Goal: Information Seeking & Learning: Learn about a topic

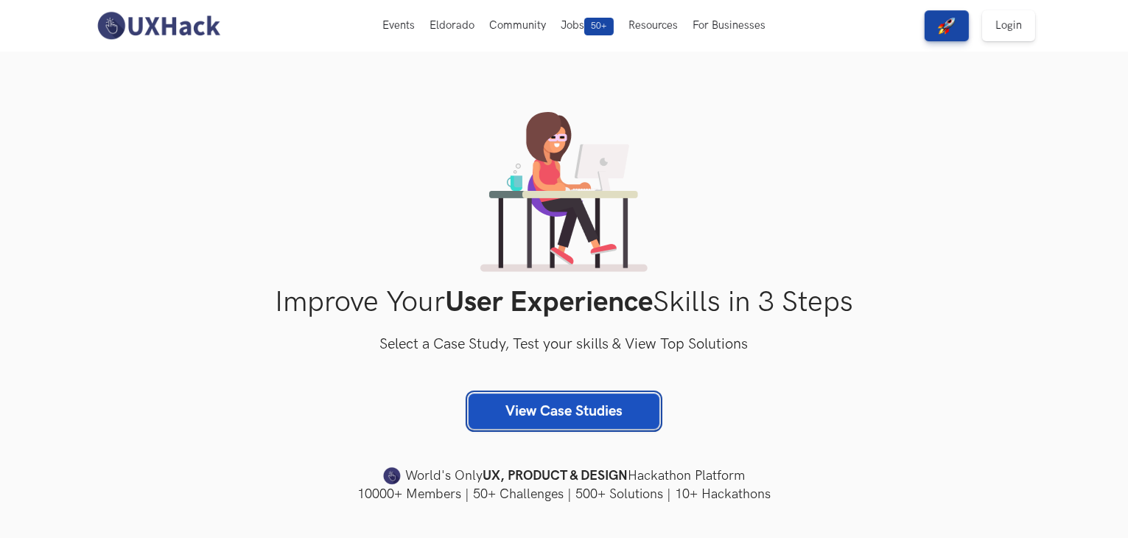
click at [602, 405] on link "View Case Studies" at bounding box center [563, 410] width 191 height 35
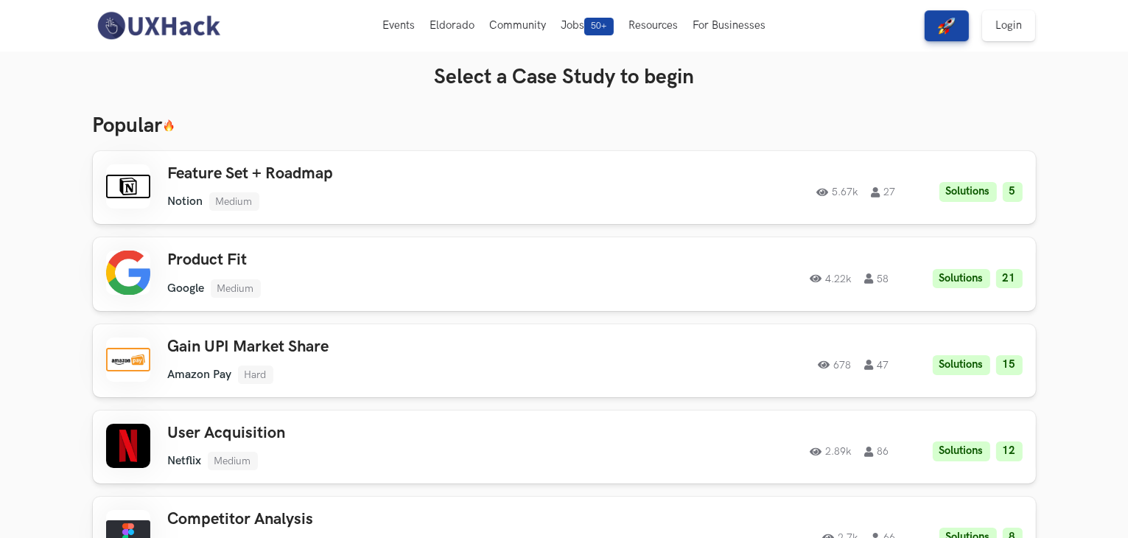
click at [190, 25] on img at bounding box center [158, 25] width 131 height 31
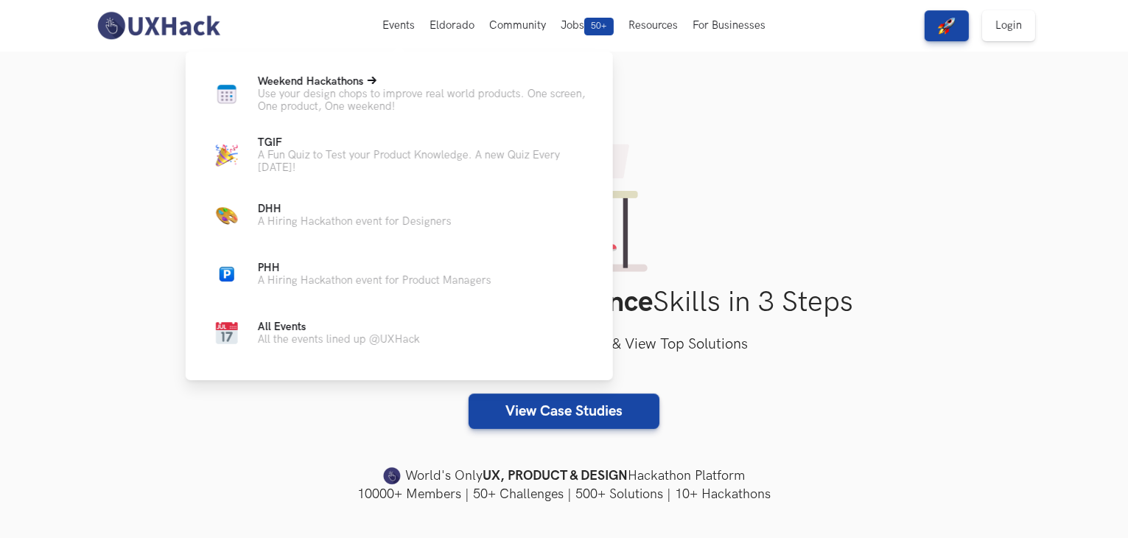
click at [360, 91] on p "Use your design chops to improve real world products. One screen, One product, …" at bounding box center [423, 100] width 331 height 25
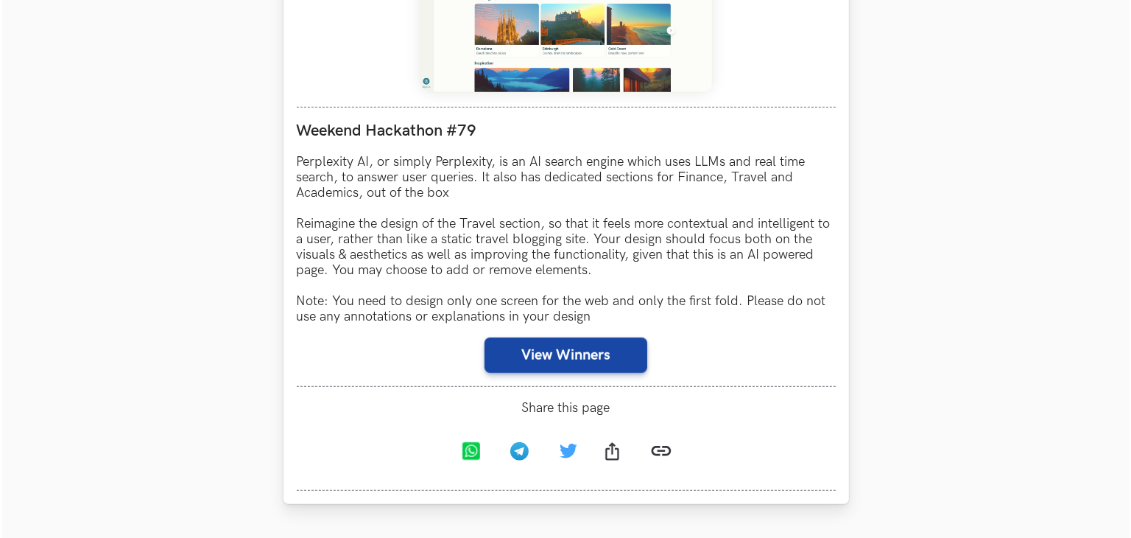
scroll to position [810, 0]
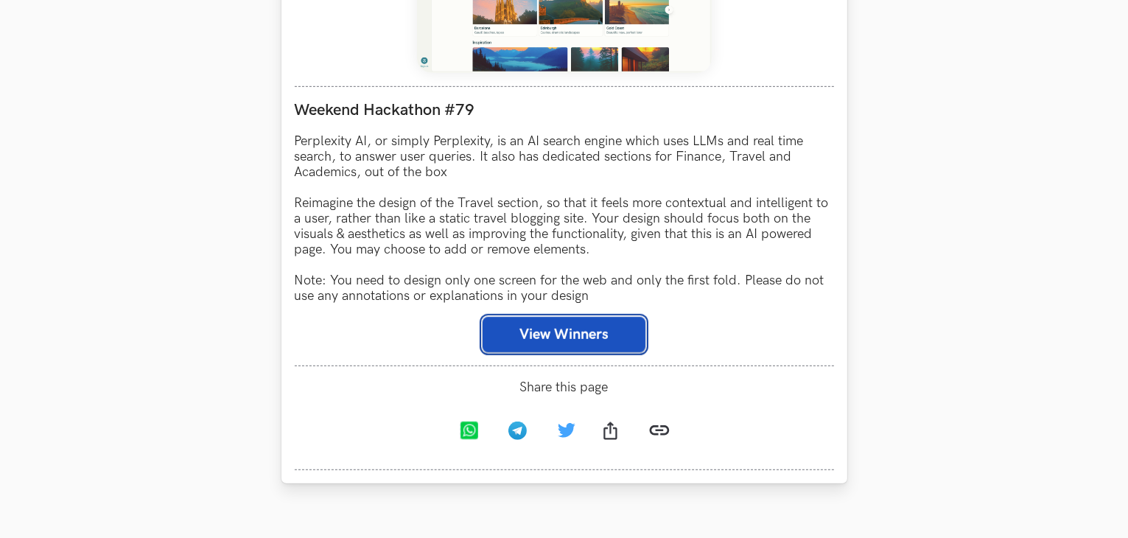
click at [572, 323] on button "View Winners" at bounding box center [563, 334] width 163 height 35
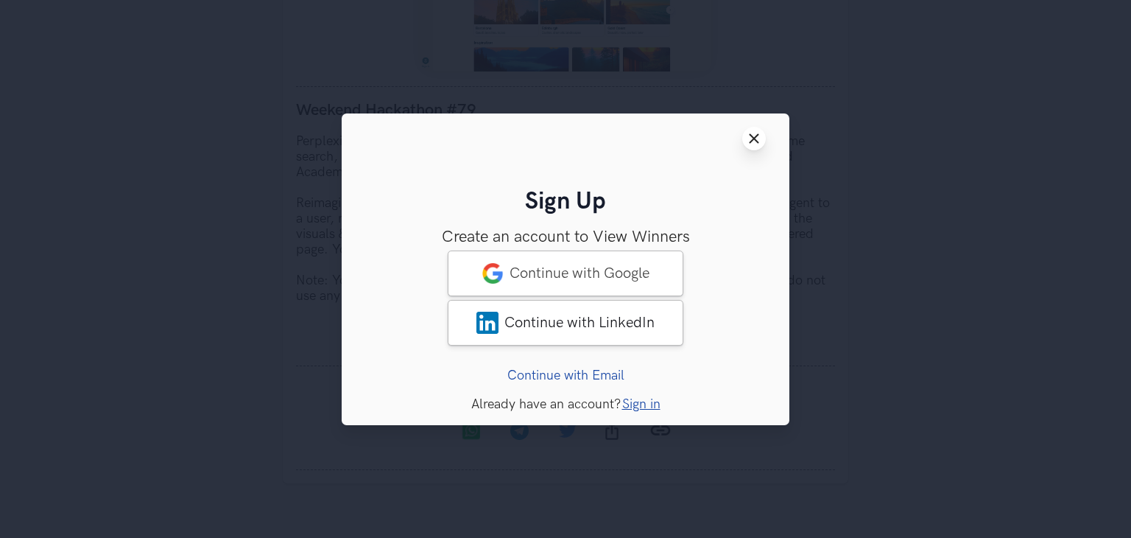
click at [751, 130] on button "Close modal window" at bounding box center [754, 139] width 24 height 24
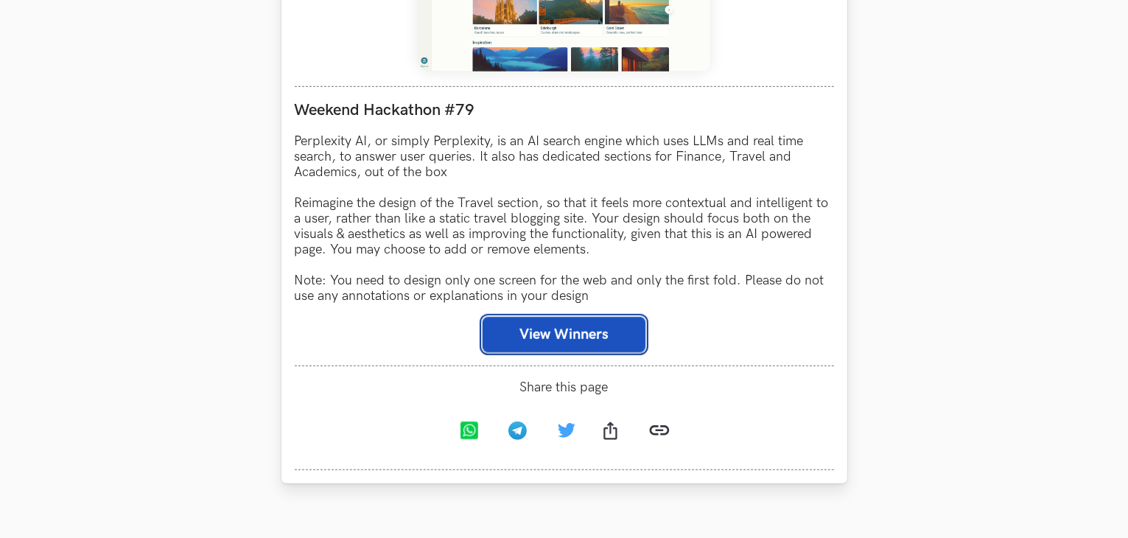
click at [583, 350] on button "View Winners" at bounding box center [563, 334] width 163 height 35
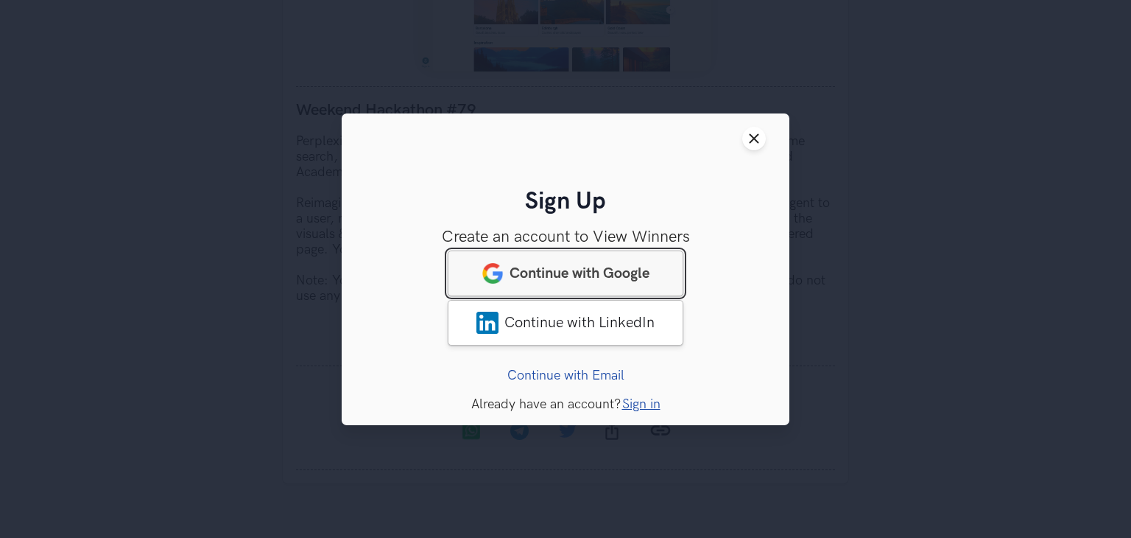
click at [580, 275] on span "Continue with Google" at bounding box center [580, 273] width 140 height 18
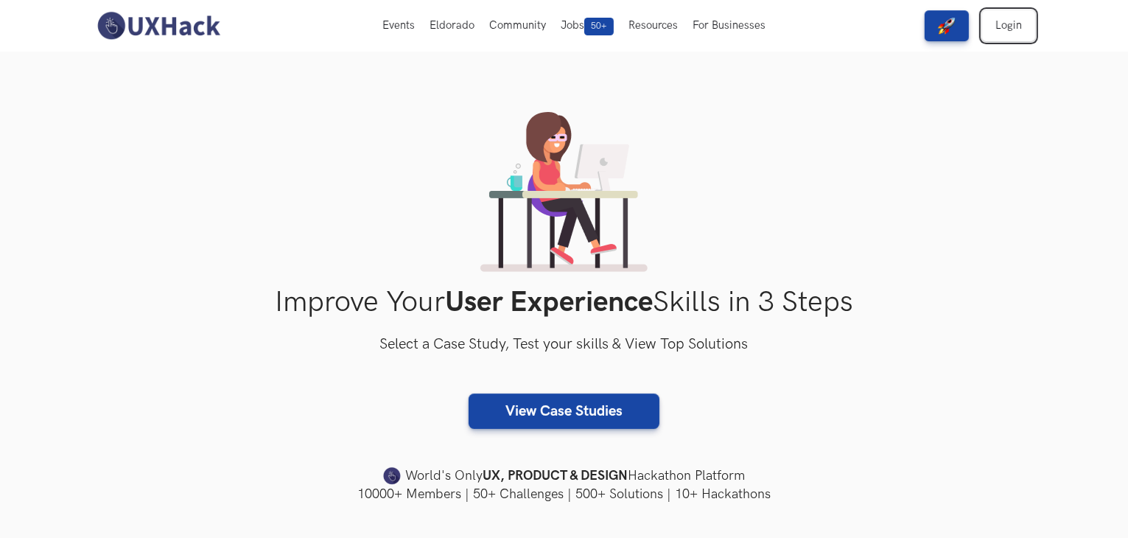
click at [999, 17] on link "Login" at bounding box center [1008, 25] width 53 height 31
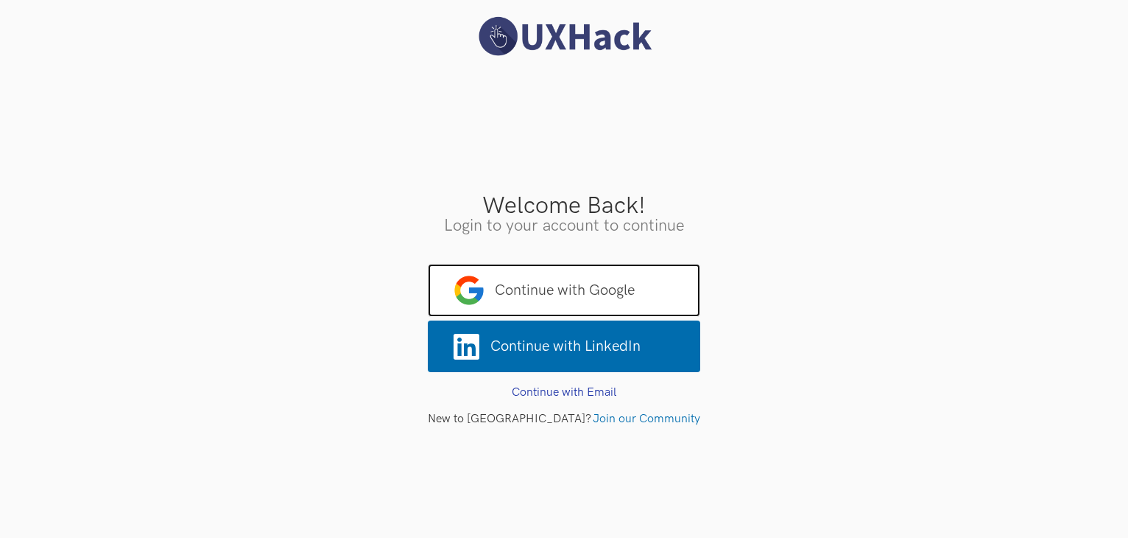
click at [538, 297] on span "Continue with Google" at bounding box center [564, 290] width 273 height 53
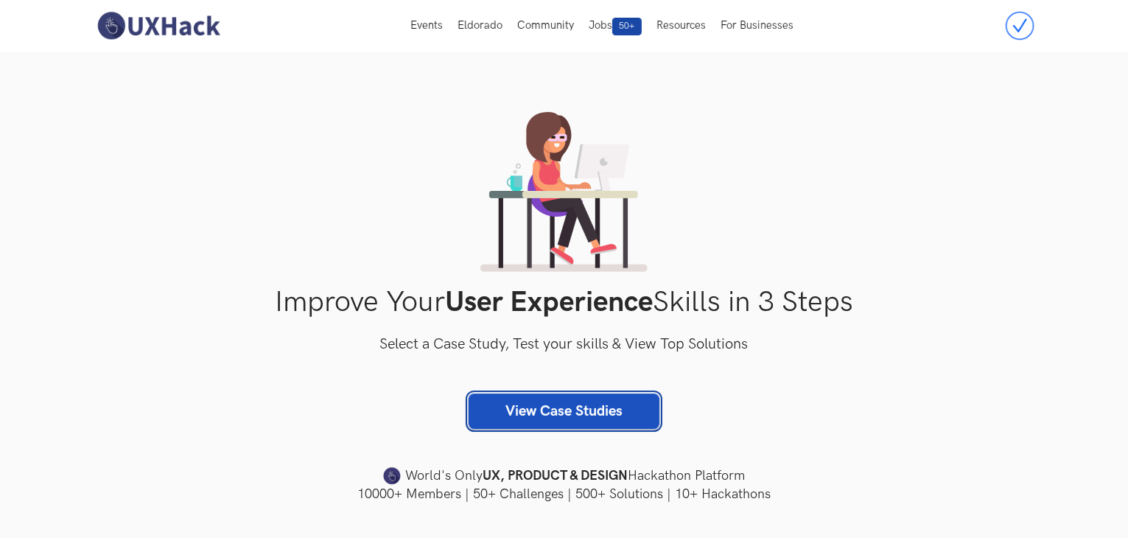
click at [531, 412] on link "View Case Studies" at bounding box center [563, 410] width 191 height 35
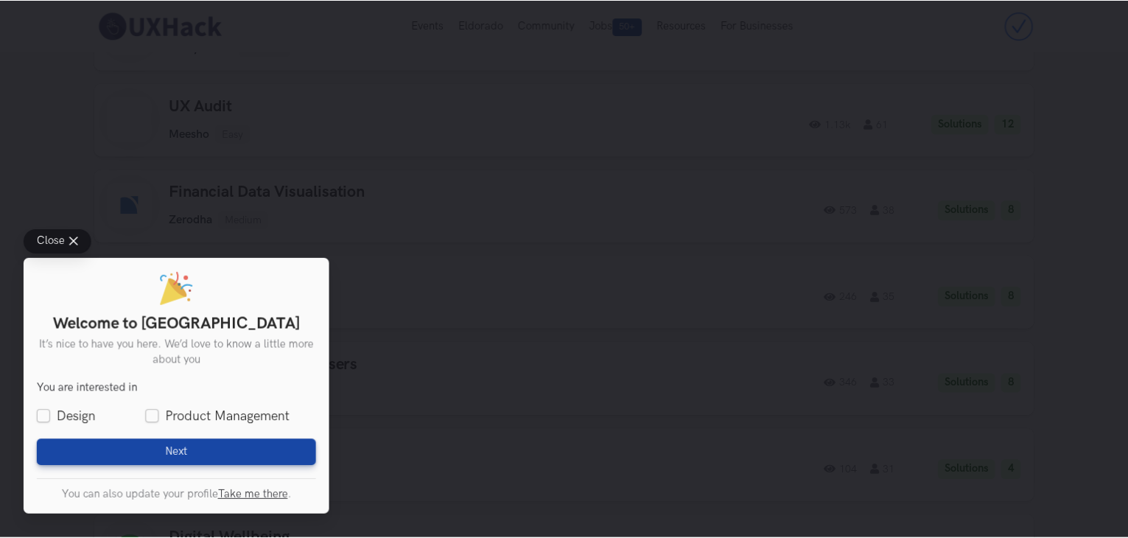
scroll to position [1707, 0]
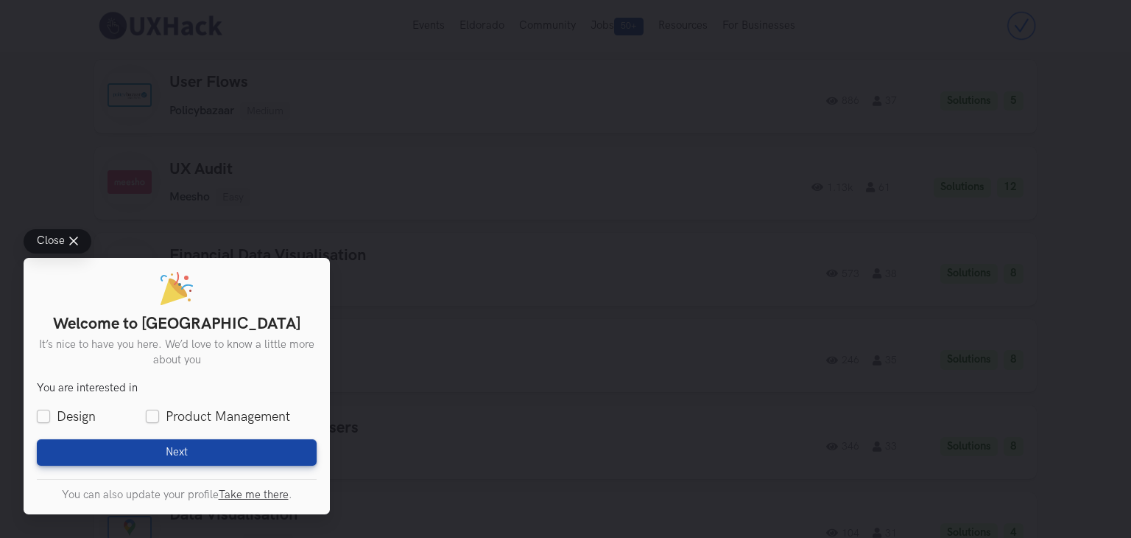
click at [45, 231] on button "Close" at bounding box center [58, 241] width 68 height 24
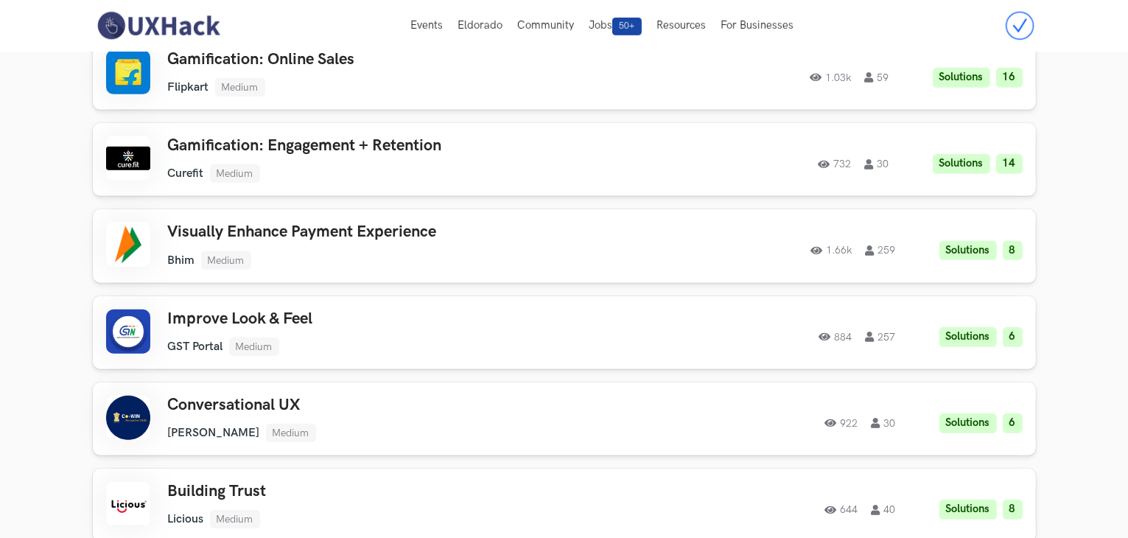
scroll to position [676, 0]
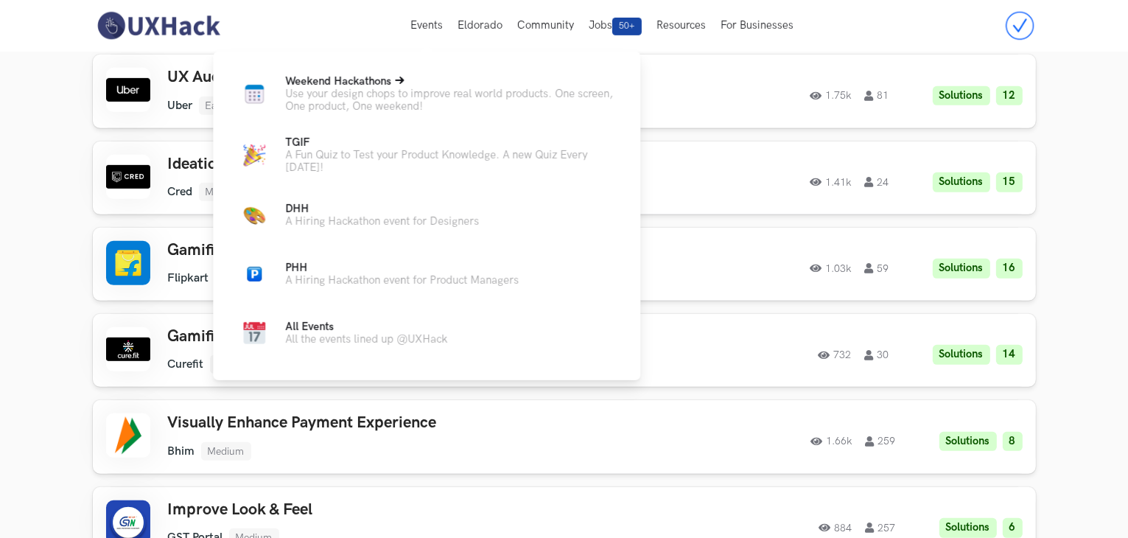
drag, startPoint x: 387, startPoint y: 60, endPoint x: 383, endPoint y: 74, distance: 15.2
click at [385, 64] on div "Weekend Hackathons Live Use your design chops to improve real world products. O…" at bounding box center [426, 213] width 427 height 323
click at [381, 79] on span "Weekend Hackathons Live" at bounding box center [338, 81] width 106 height 13
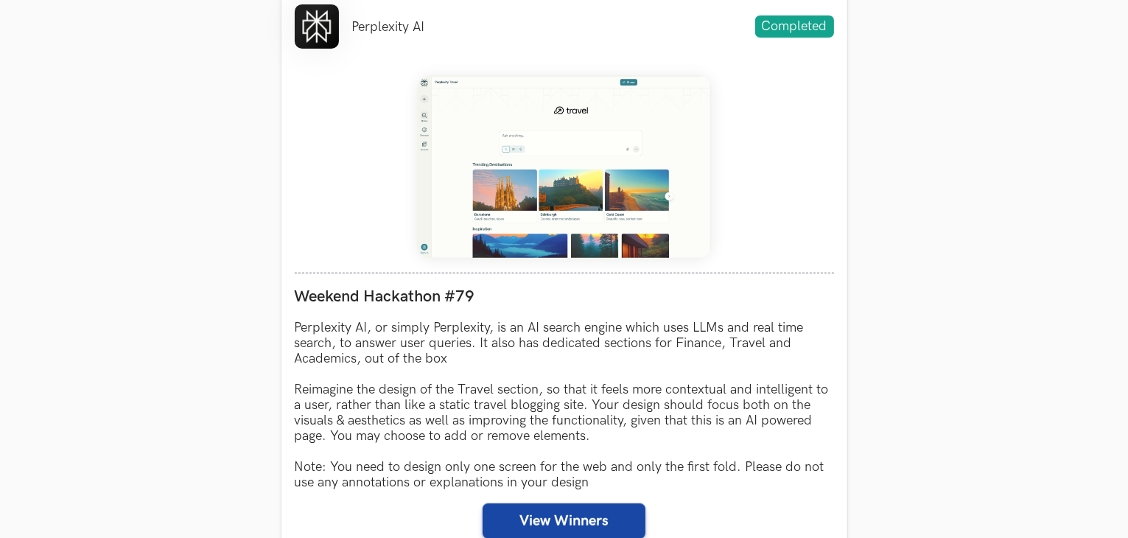
scroll to position [884, 0]
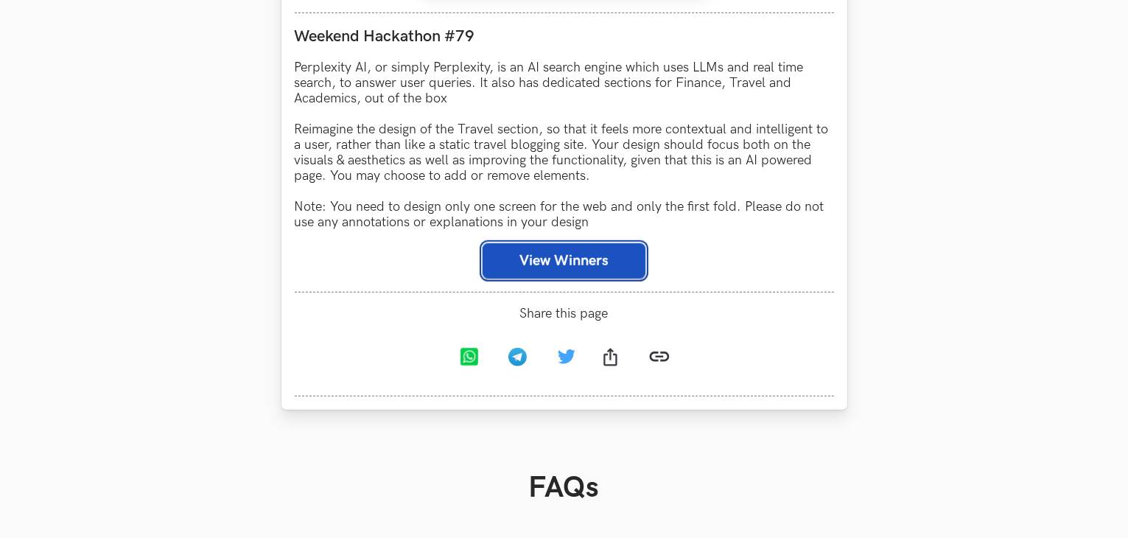
click at [589, 275] on button "View Winners" at bounding box center [563, 260] width 163 height 35
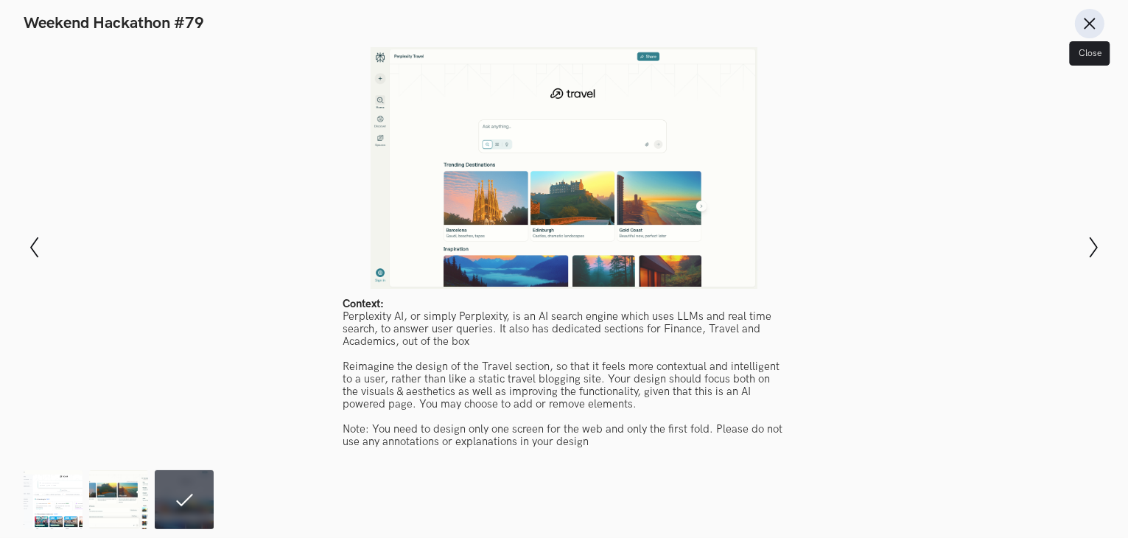
click at [1099, 25] on button "Close" at bounding box center [1089, 23] width 29 height 29
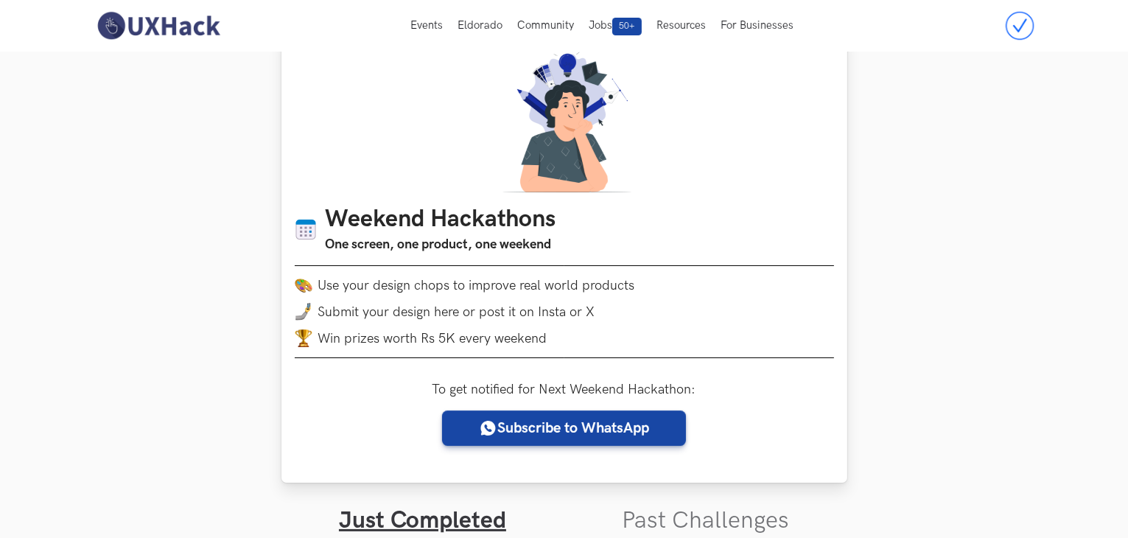
scroll to position [0, 0]
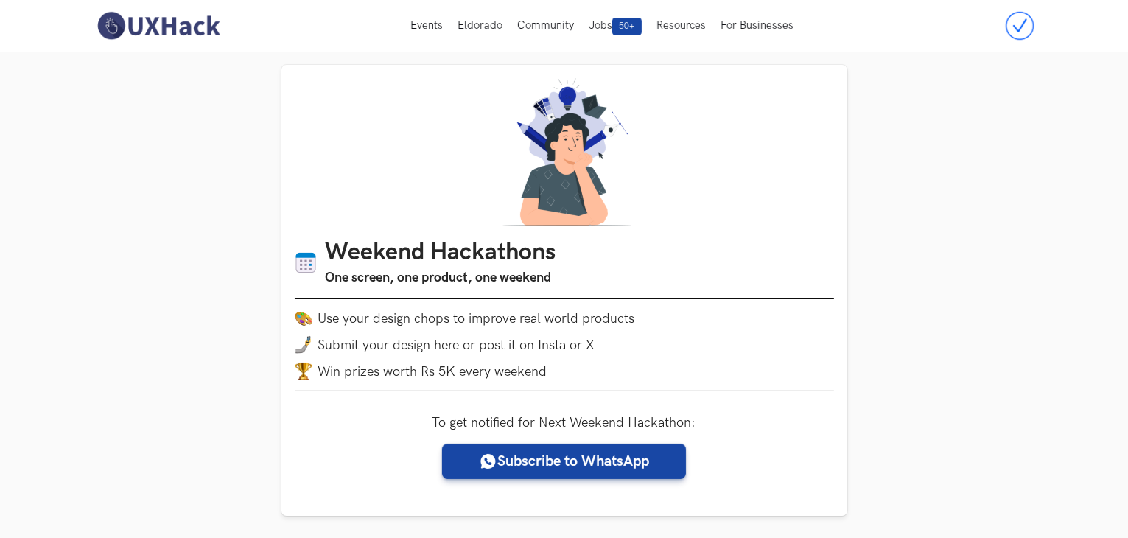
click at [141, 21] on img at bounding box center [158, 25] width 131 height 31
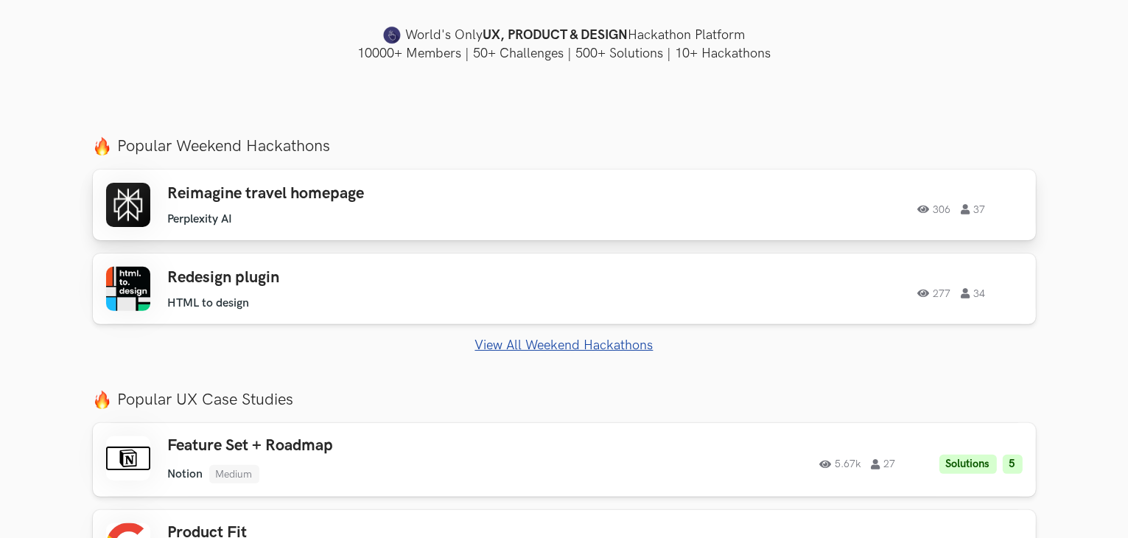
scroll to position [442, 0]
click at [415, 204] on div "Reimagine travel homepage Perplexity AI Perplexity AI 306 37" at bounding box center [377, 204] width 418 height 42
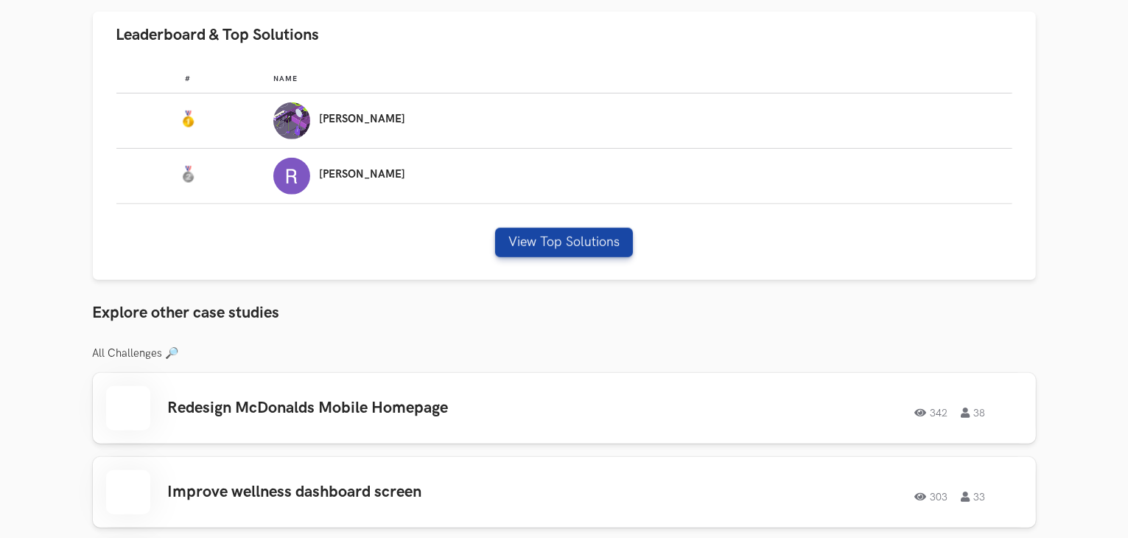
scroll to position [1031, 0]
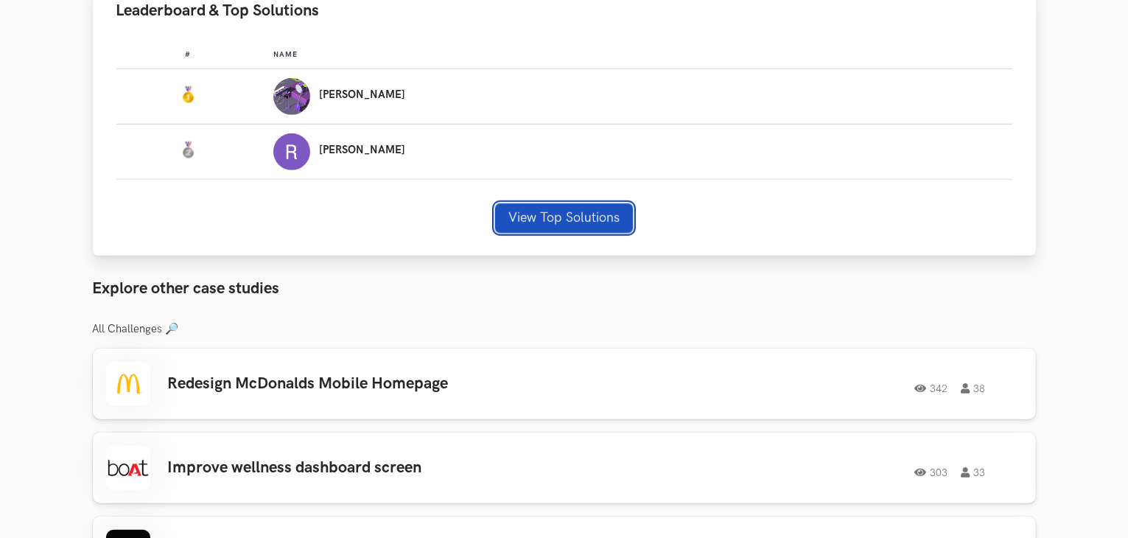
click at [557, 220] on button "View Top Solutions" at bounding box center [564, 217] width 138 height 29
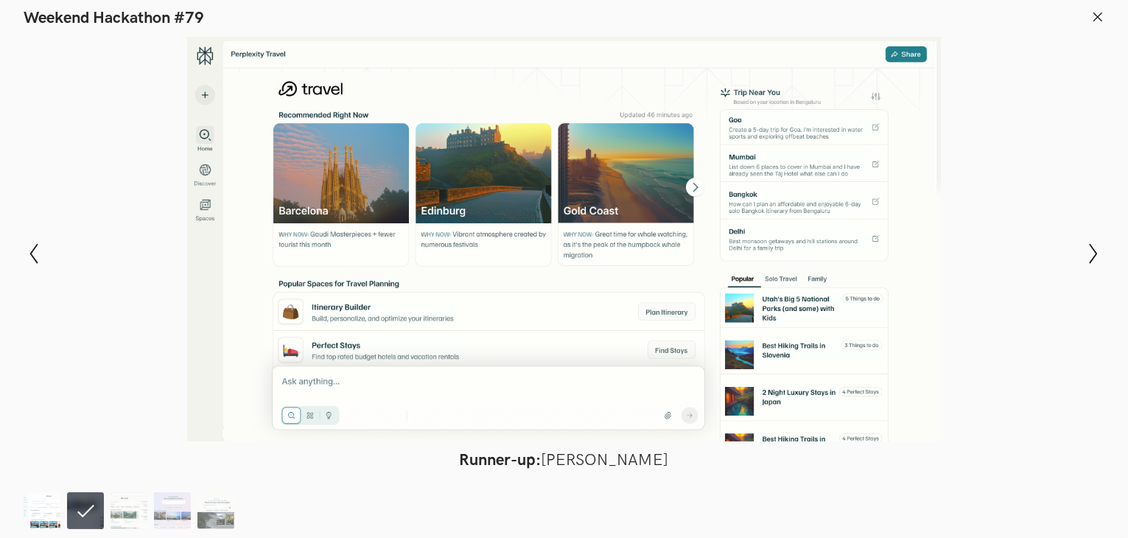
click at [33, 509] on img at bounding box center [42, 510] width 37 height 37
click at [118, 507] on img at bounding box center [128, 510] width 37 height 37
click at [174, 508] on img at bounding box center [172, 510] width 37 height 37
click at [239, 514] on ol at bounding box center [132, 510] width 217 height 37
click at [1088, 263] on icon "Show next slide" at bounding box center [1093, 253] width 21 height 21
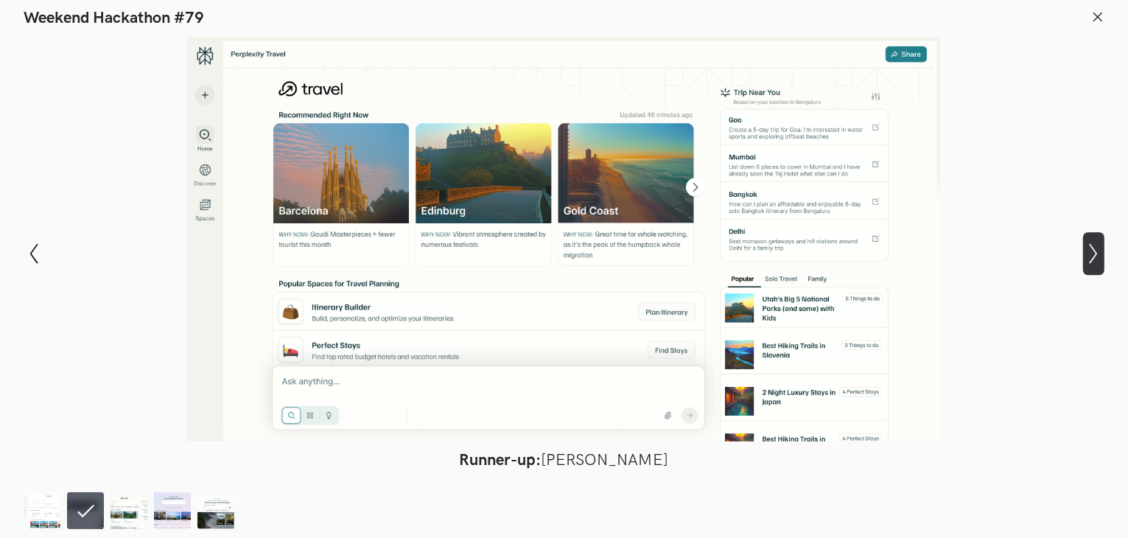
click at [1088, 263] on icon "Show next slide" at bounding box center [1093, 253] width 21 height 21
click at [1094, 18] on icon at bounding box center [1097, 16] width 13 height 13
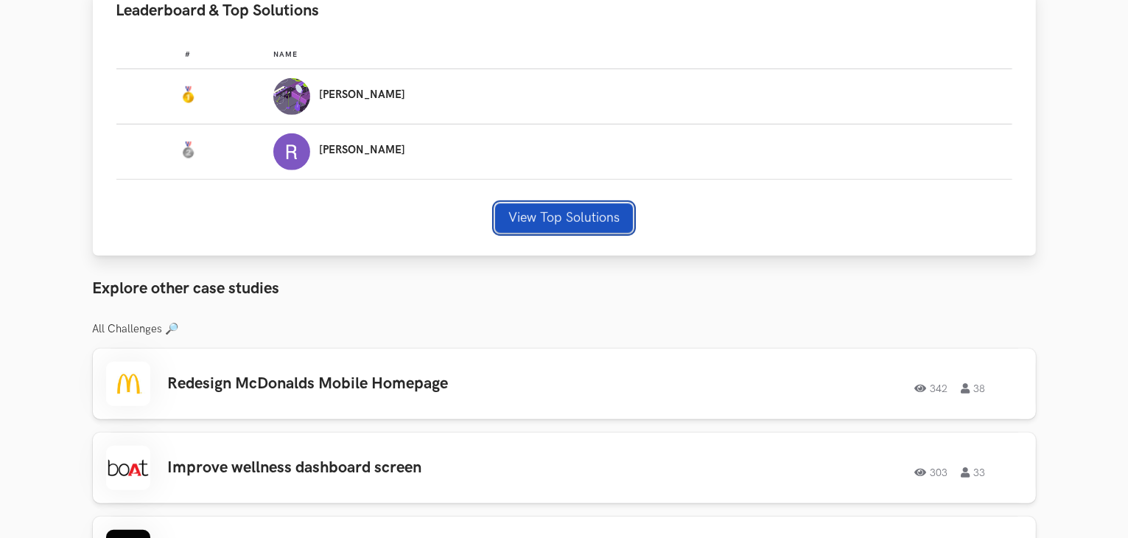
click at [535, 218] on button "View Top Solutions" at bounding box center [564, 217] width 138 height 29
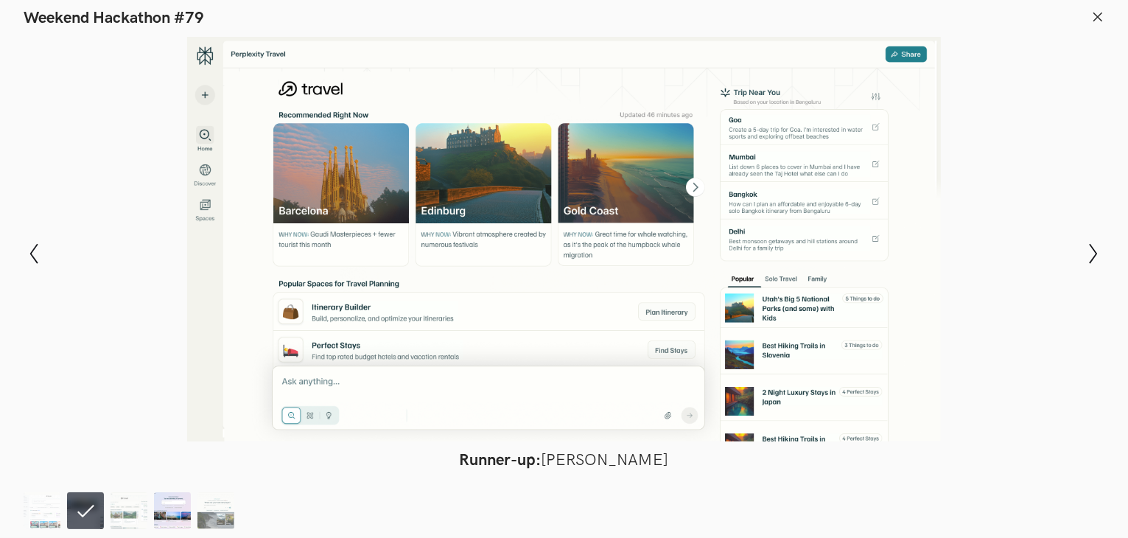
click at [182, 510] on img at bounding box center [172, 510] width 37 height 37
click at [207, 508] on img at bounding box center [215, 510] width 37 height 37
click at [120, 503] on img at bounding box center [128, 510] width 37 height 37
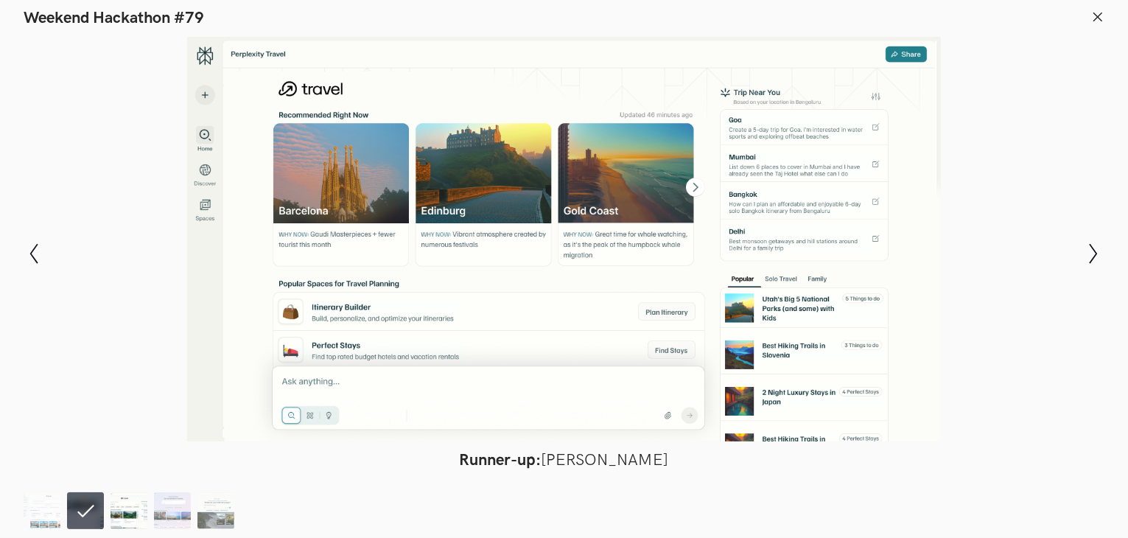
click at [120, 503] on img at bounding box center [128, 510] width 37 height 37
click at [1088, 15] on header "Weekend Hackathon #79" at bounding box center [564, 14] width 1128 height 28
click at [1092, 15] on icon at bounding box center [1097, 16] width 13 height 13
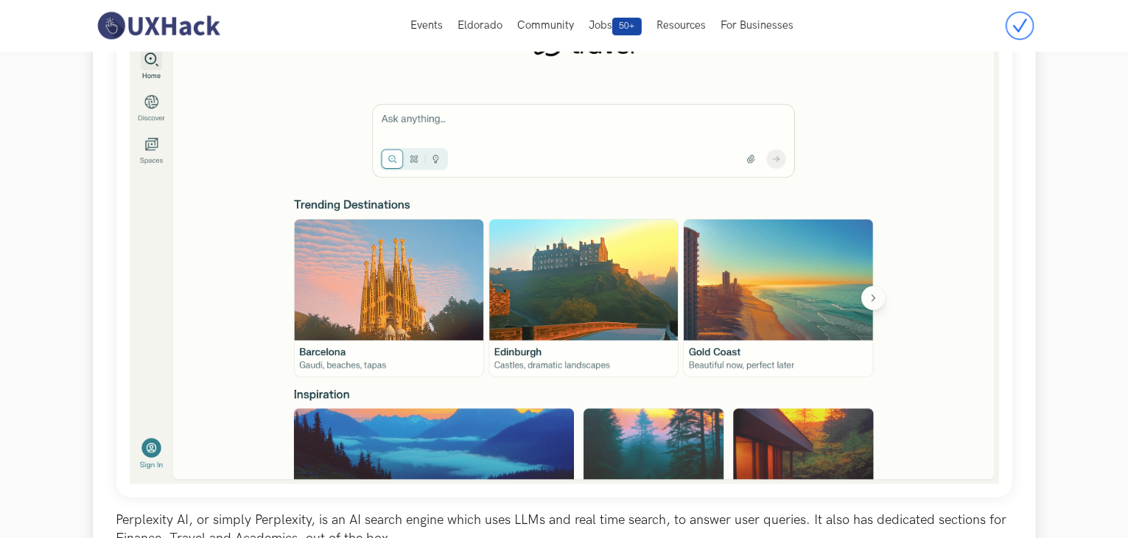
click at [470, 188] on img at bounding box center [564, 212] width 896 height 570
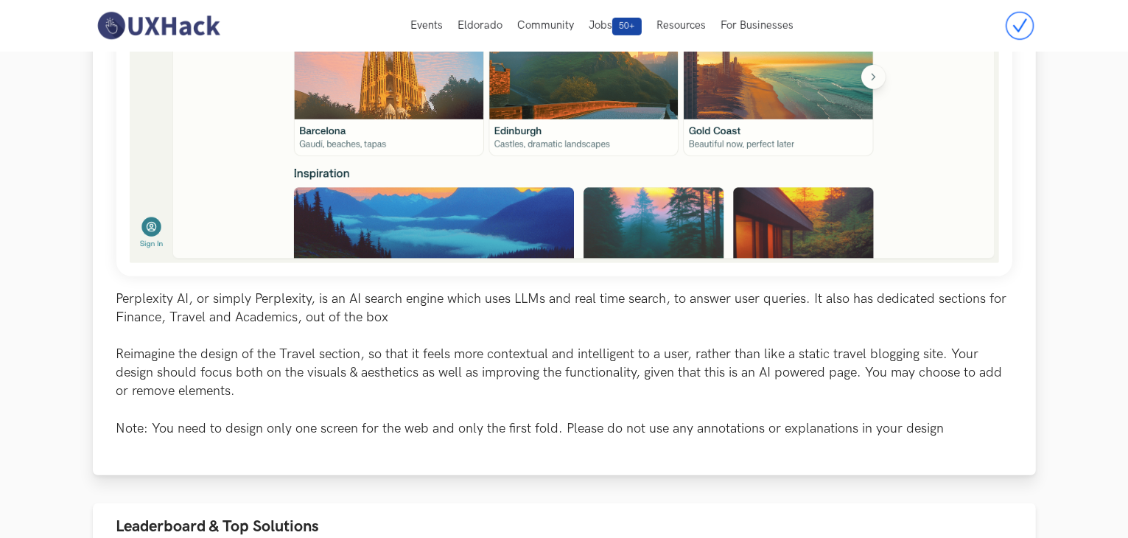
scroll to position [0, 0]
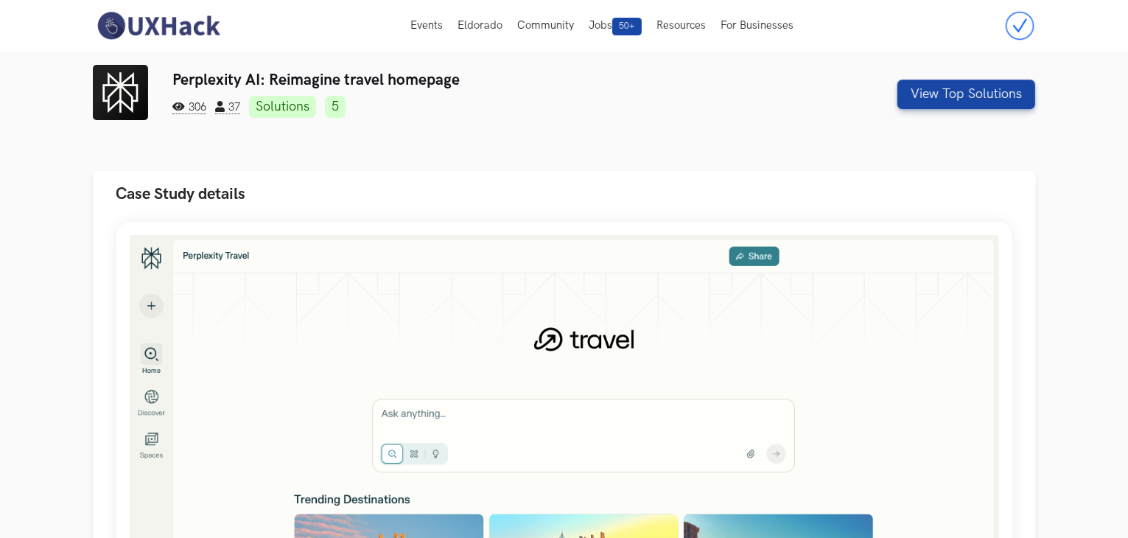
click at [306, 112] on link "Solutions" at bounding box center [282, 107] width 67 height 22
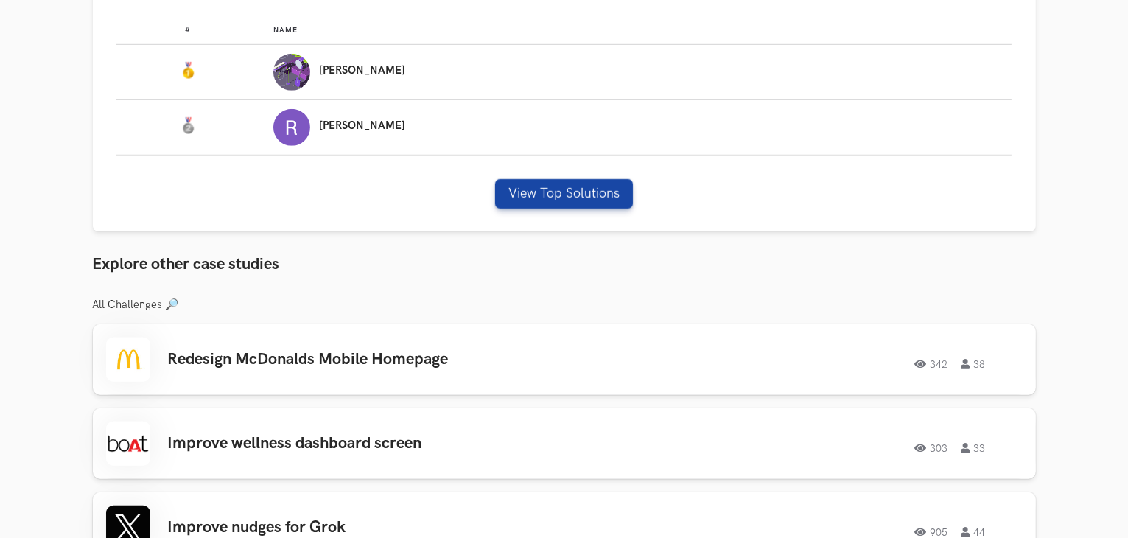
scroll to position [1069, 0]
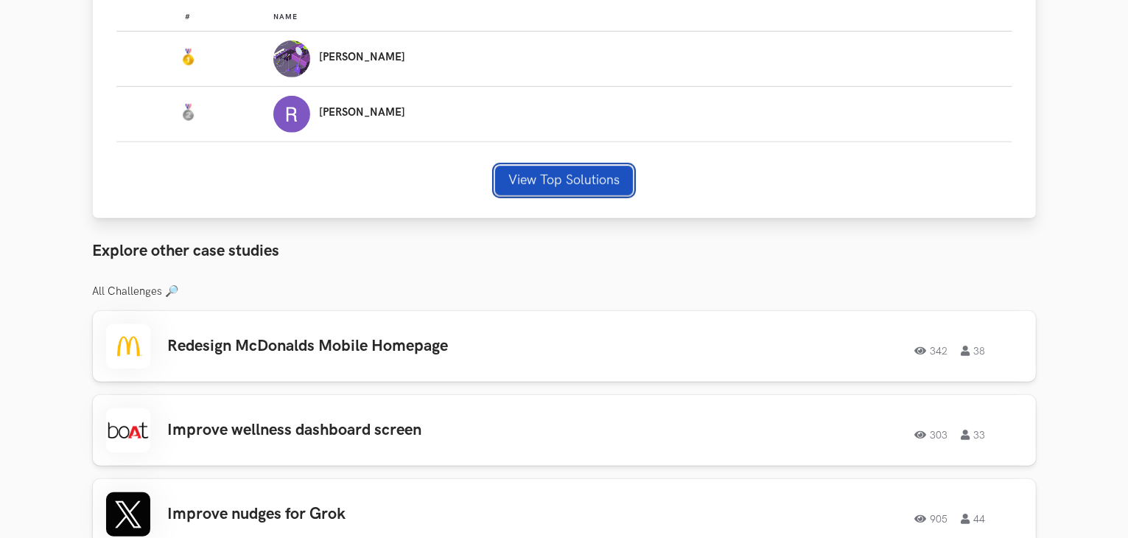
click at [580, 183] on button "View Top Solutions" at bounding box center [564, 180] width 138 height 29
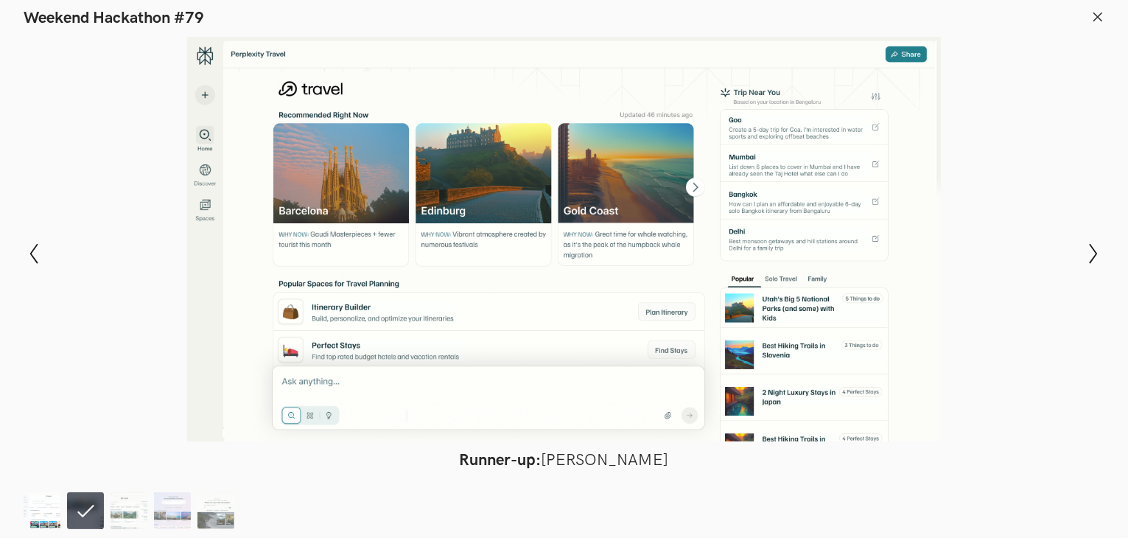
click at [34, 501] on img at bounding box center [42, 510] width 37 height 37
